Goal: Task Accomplishment & Management: Manage account settings

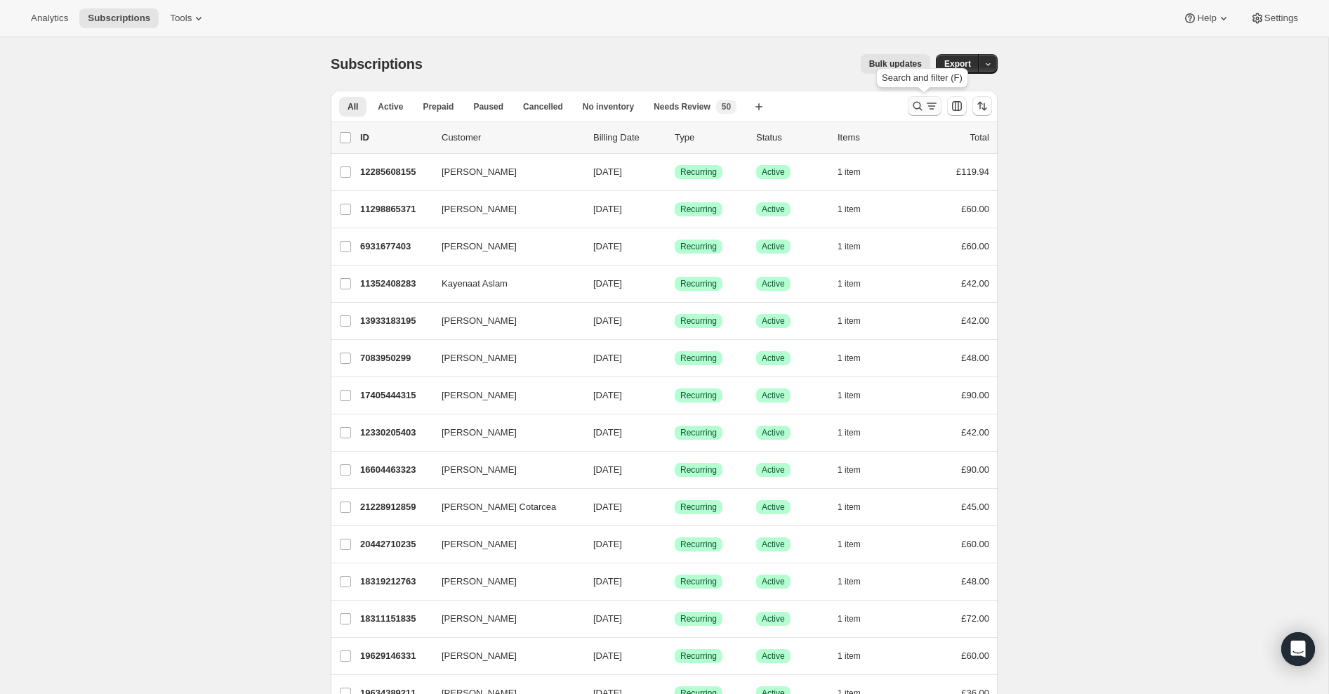
click at [918, 103] on icon "Search and filter results" at bounding box center [917, 106] width 9 height 9
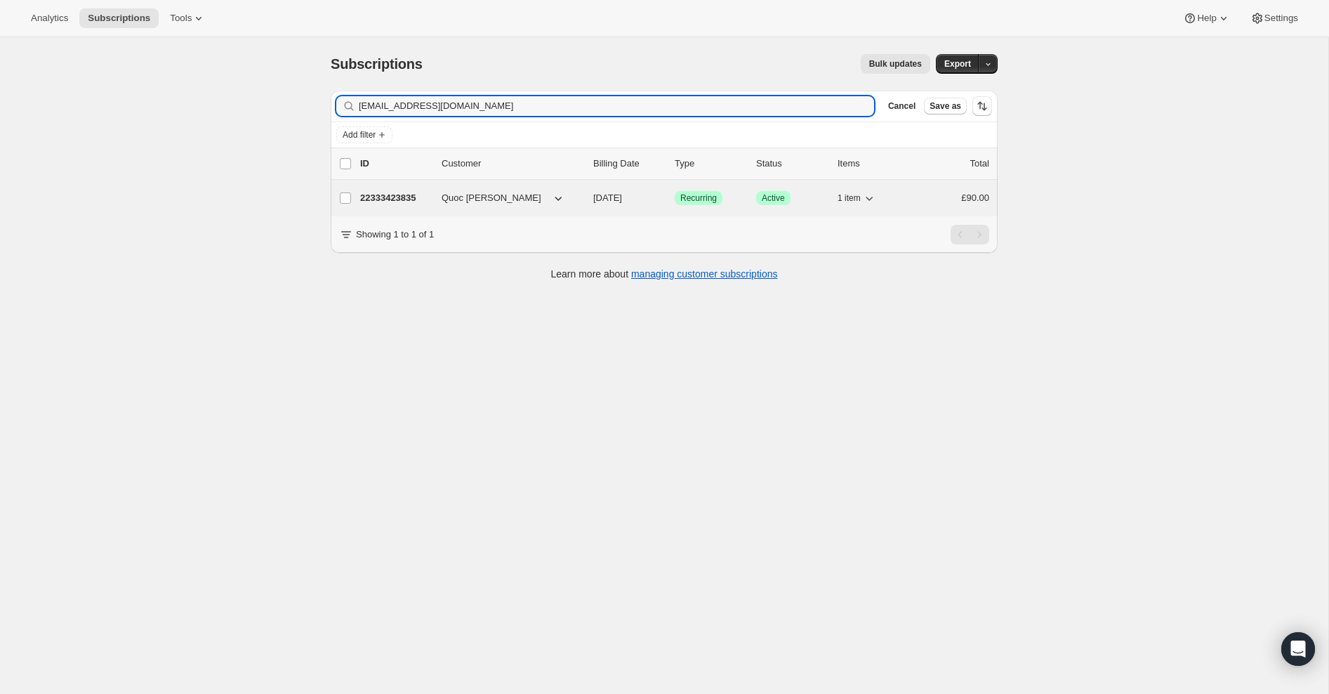
type input "[EMAIL_ADDRESS][DOMAIN_NAME]"
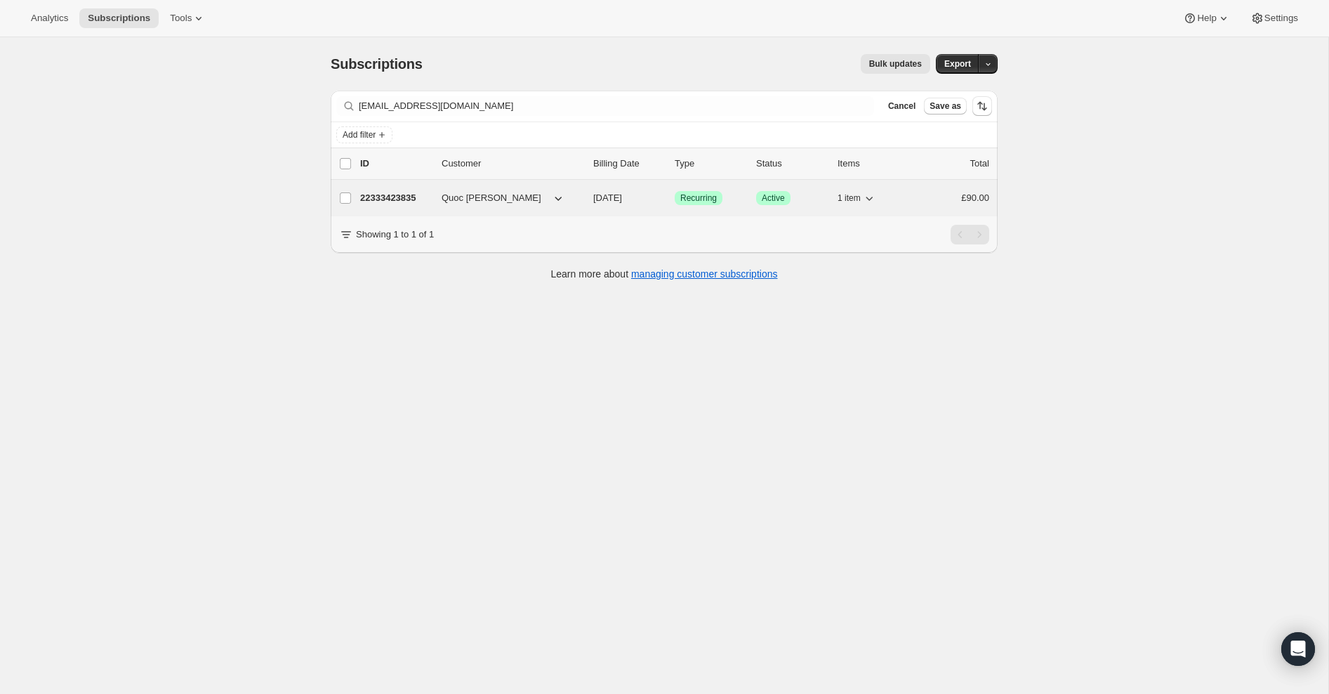
click at [382, 199] on p "22333423835" at bounding box center [395, 198] width 70 height 14
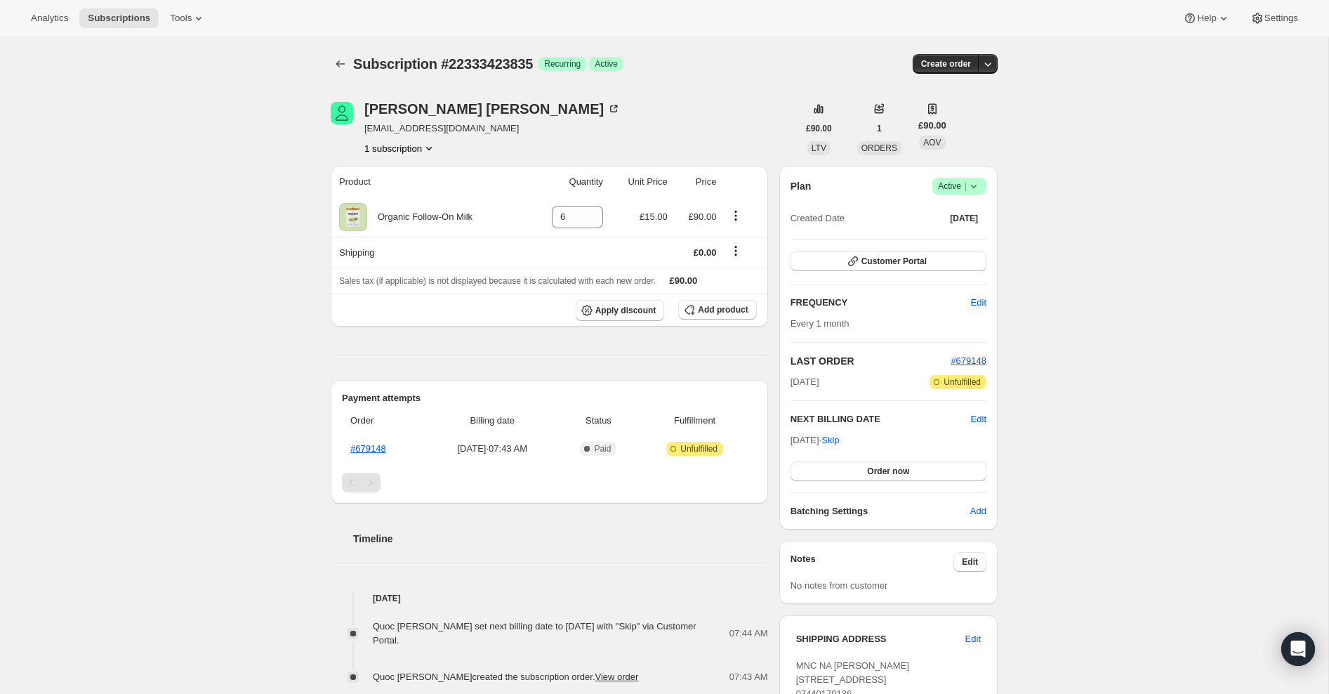
click at [973, 183] on icon at bounding box center [974, 186] width 14 height 14
click at [971, 235] on span "Cancel subscription" at bounding box center [955, 237] width 79 height 11
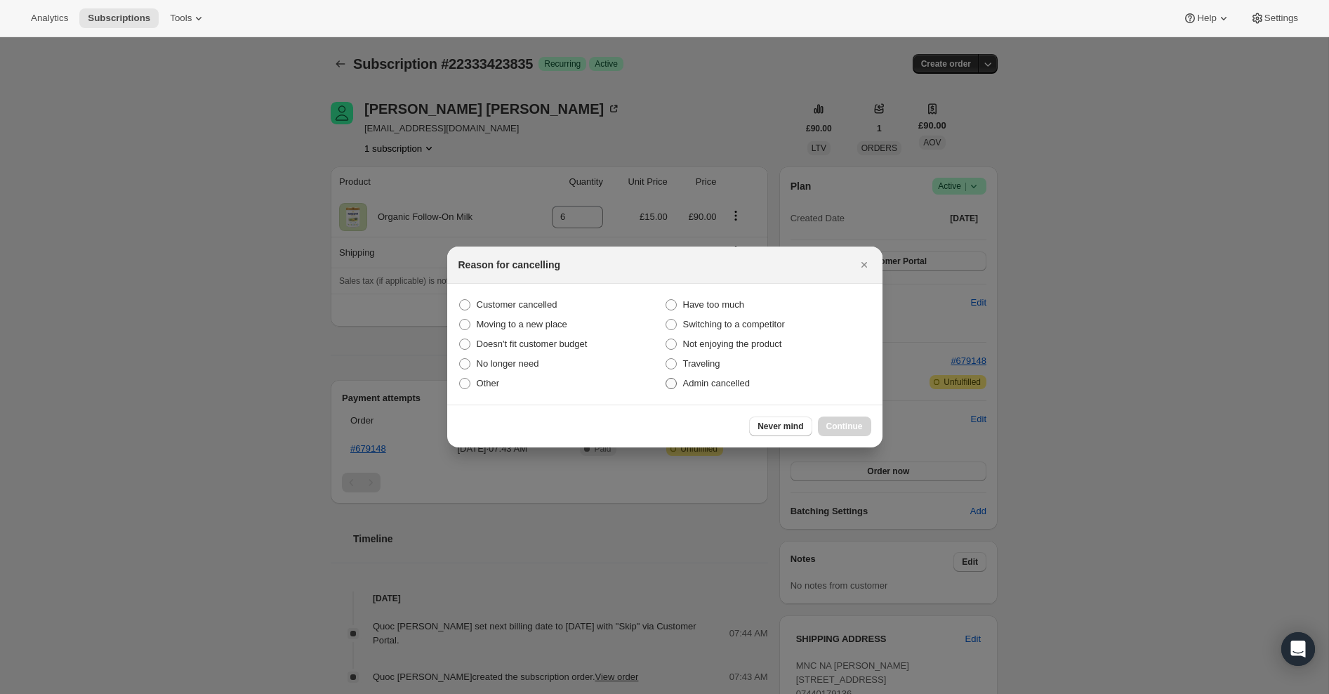
click at [671, 381] on span ":rbu:" at bounding box center [671, 383] width 11 height 11
click at [666, 378] on input "Admin cancelled" at bounding box center [666, 378] width 1 height 1
radio input "true"
click at [840, 425] on span "Continue" at bounding box center [844, 426] width 37 height 11
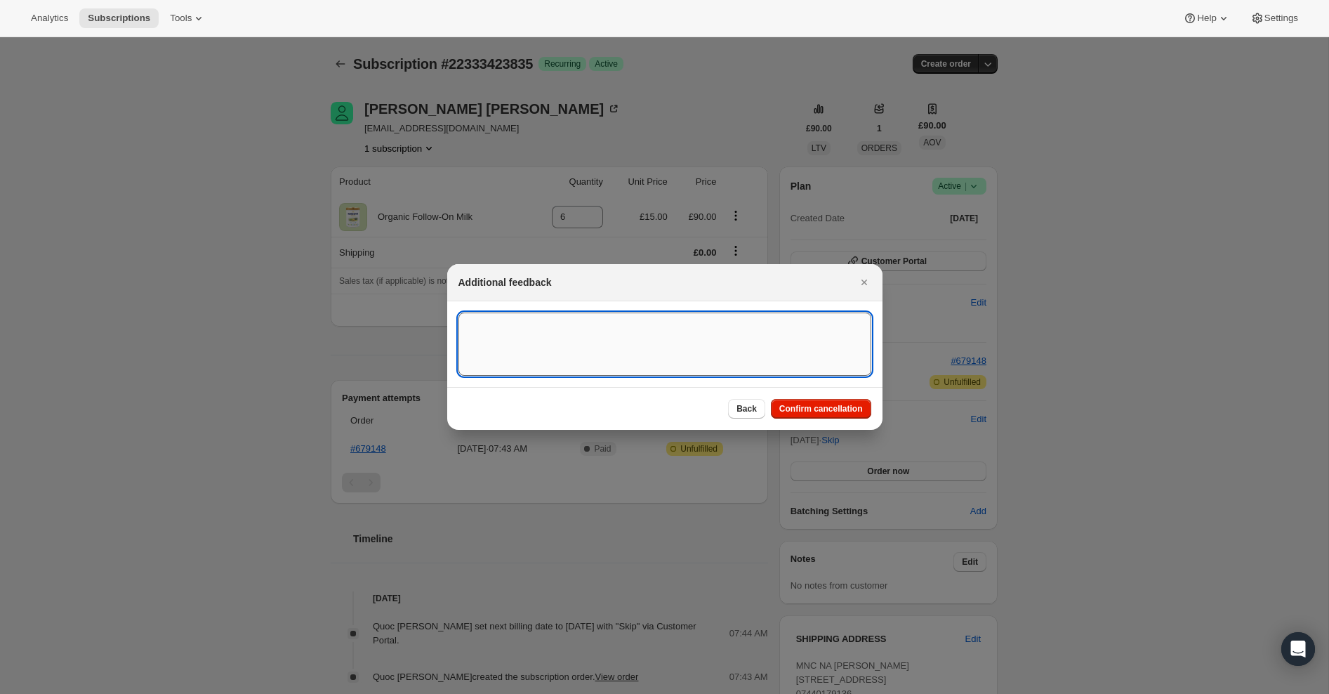
click at [705, 352] on textarea ":rbu:" at bounding box center [664, 343] width 413 height 63
type textarea "High Risk - Forward Shipping"
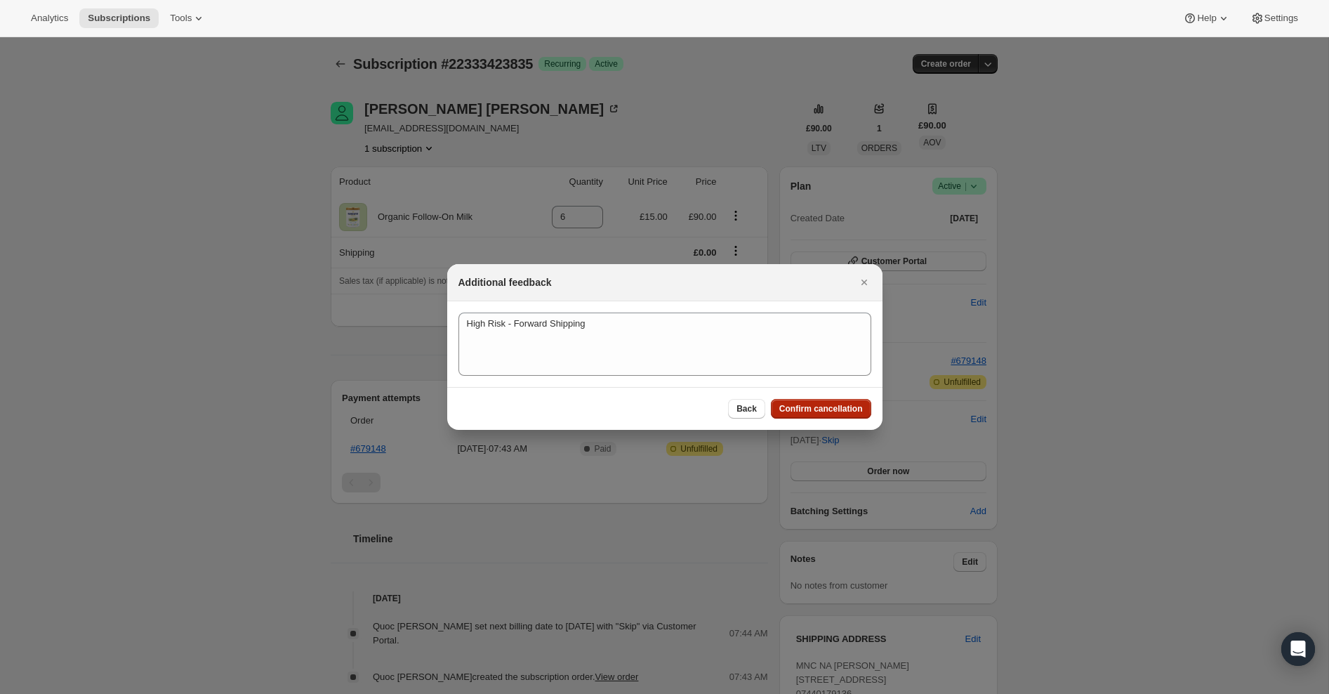
click at [842, 412] on span "Confirm cancellation" at bounding box center [821, 408] width 84 height 11
